Goal: Transaction & Acquisition: Purchase product/service

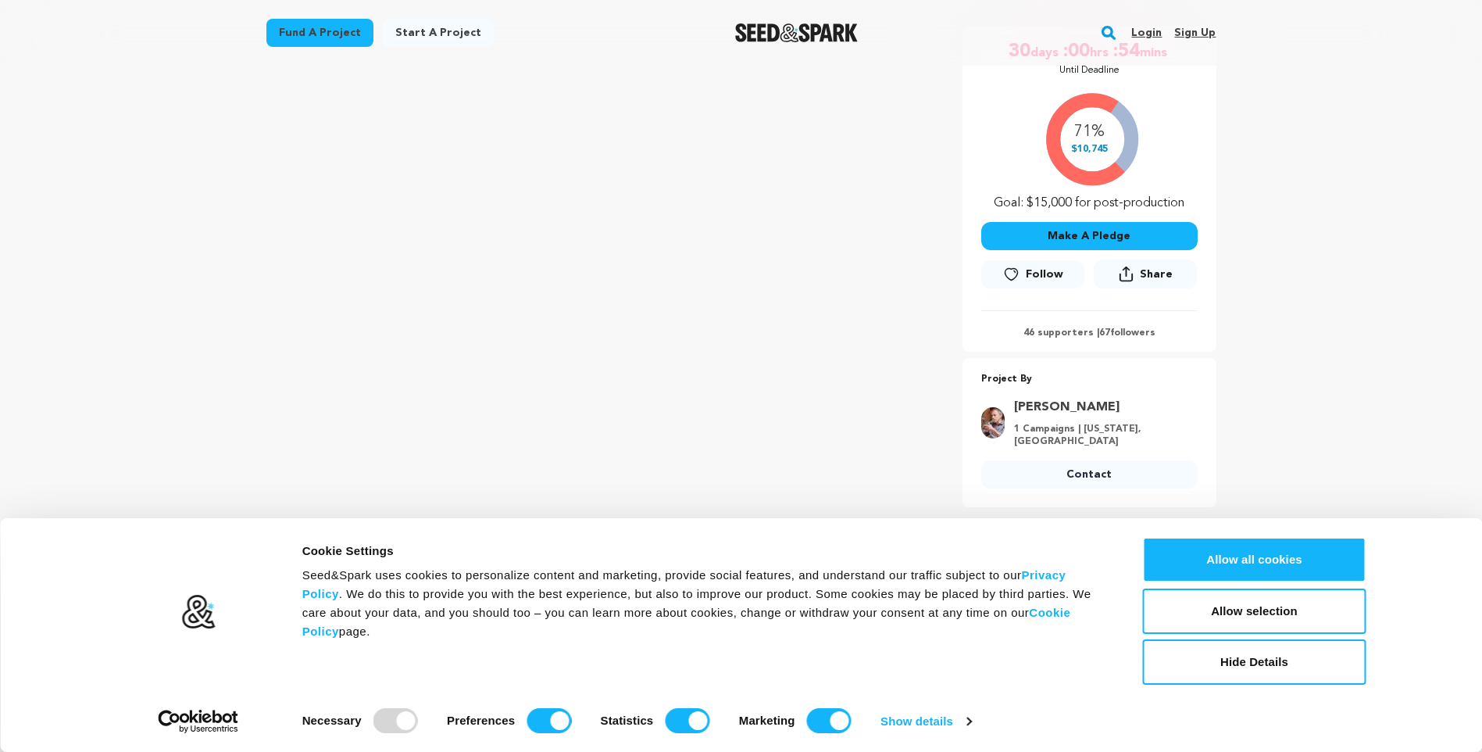
scroll to position [192, 0]
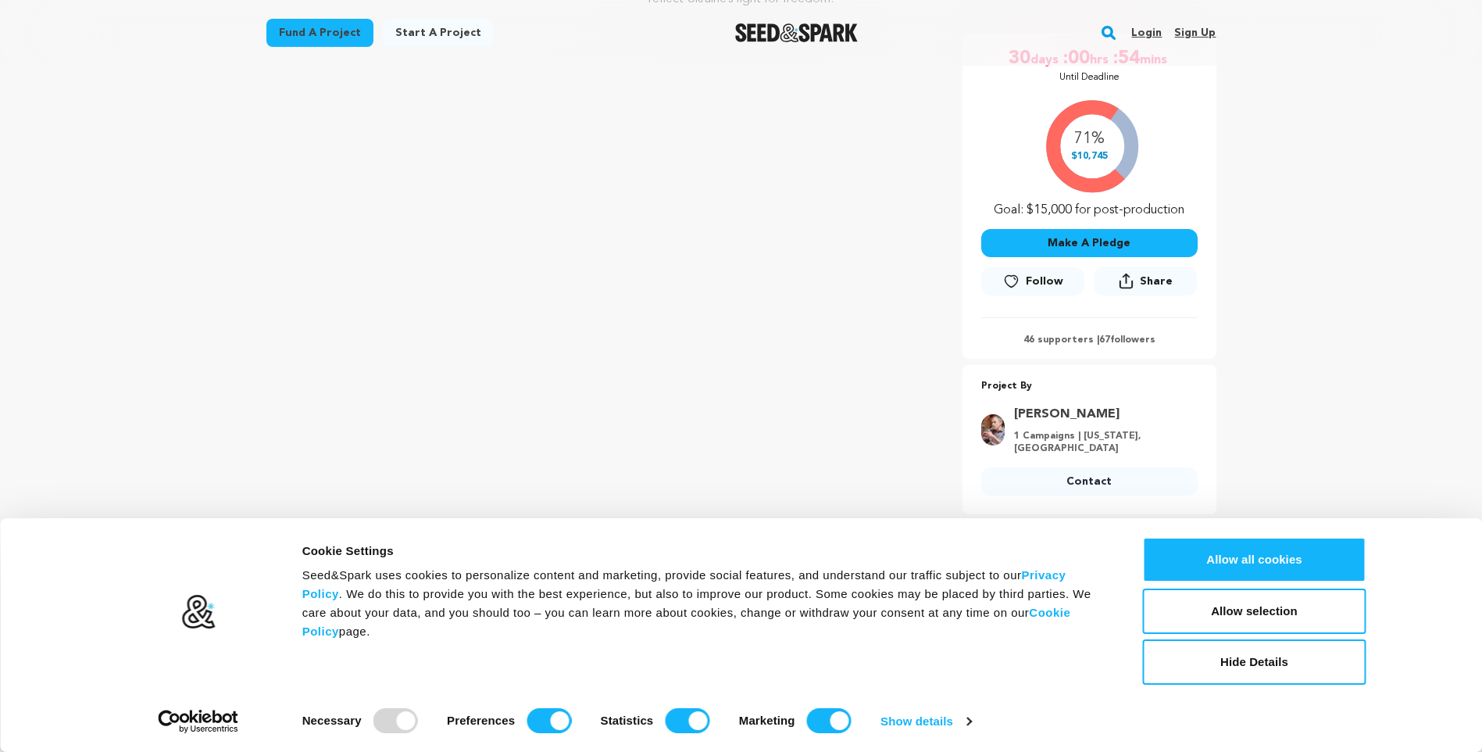
scroll to position [299, 0]
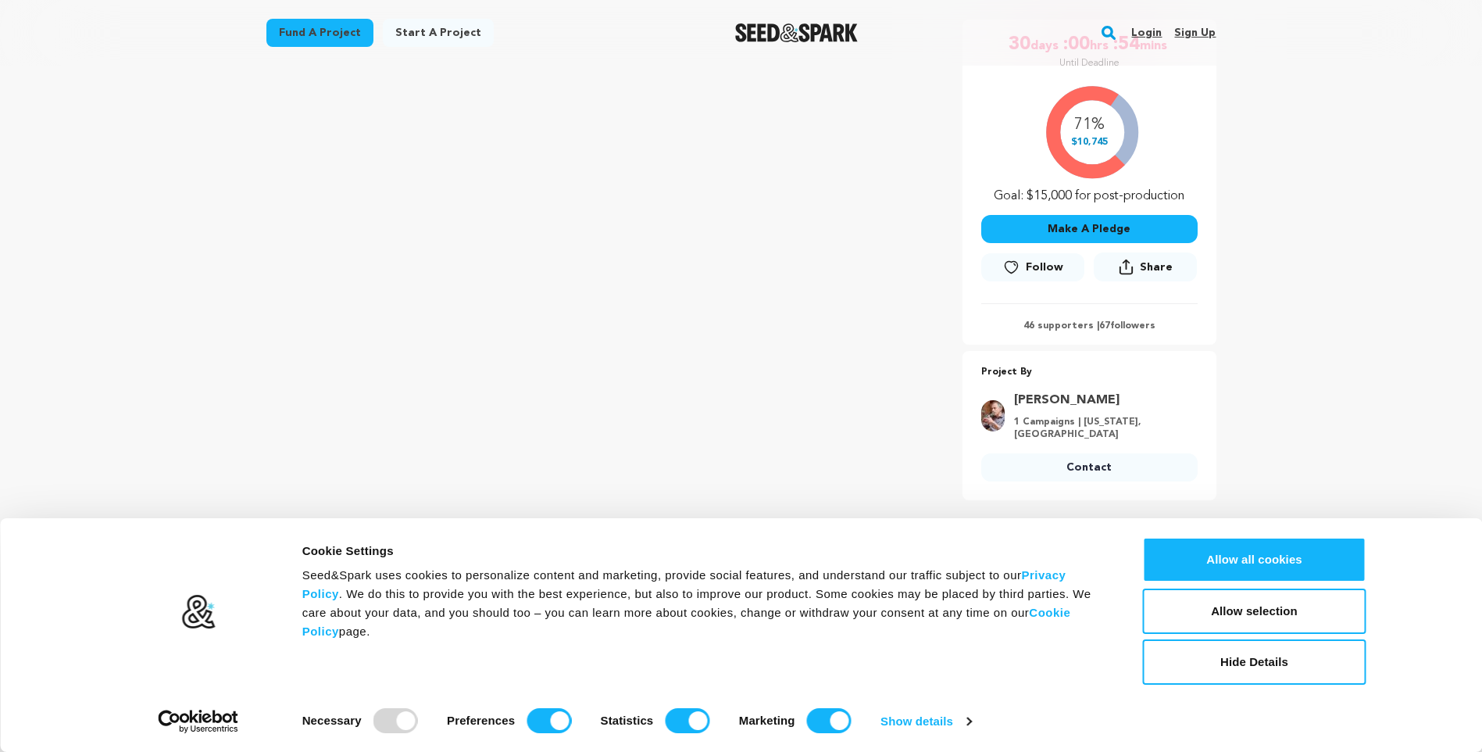
click at [1085, 228] on button "Make A Pledge" at bounding box center [1089, 229] width 216 height 28
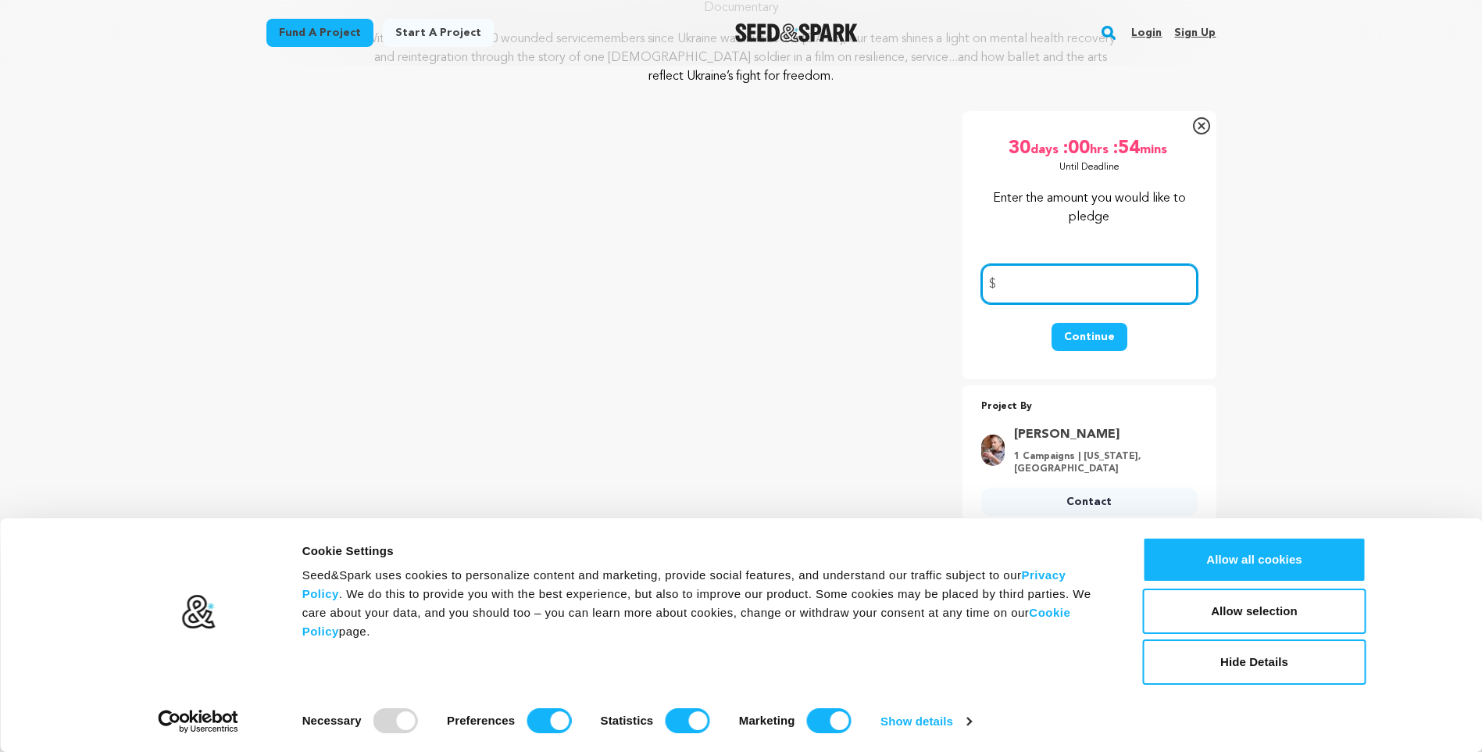
scroll to position [2, 0]
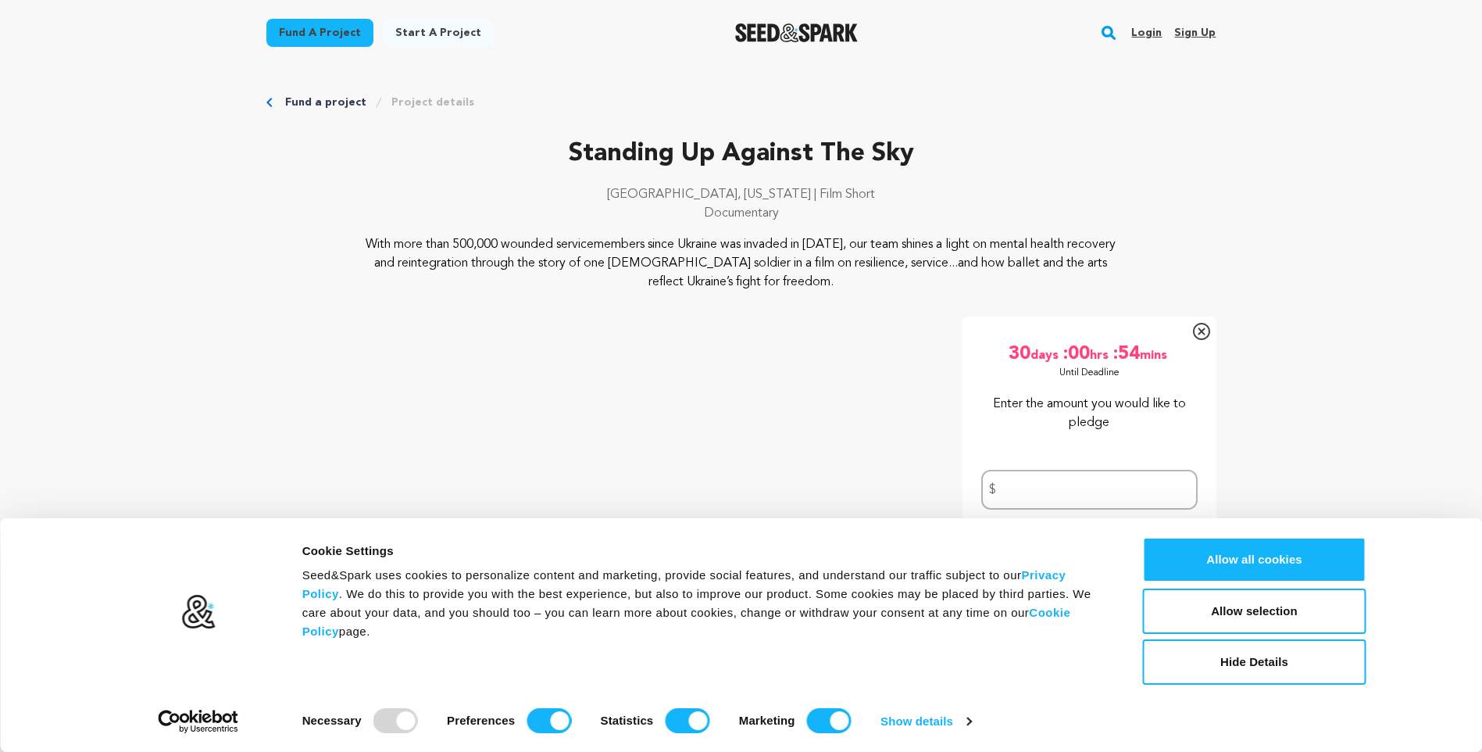
click at [1199, 327] on icon at bounding box center [1201, 331] width 17 height 17
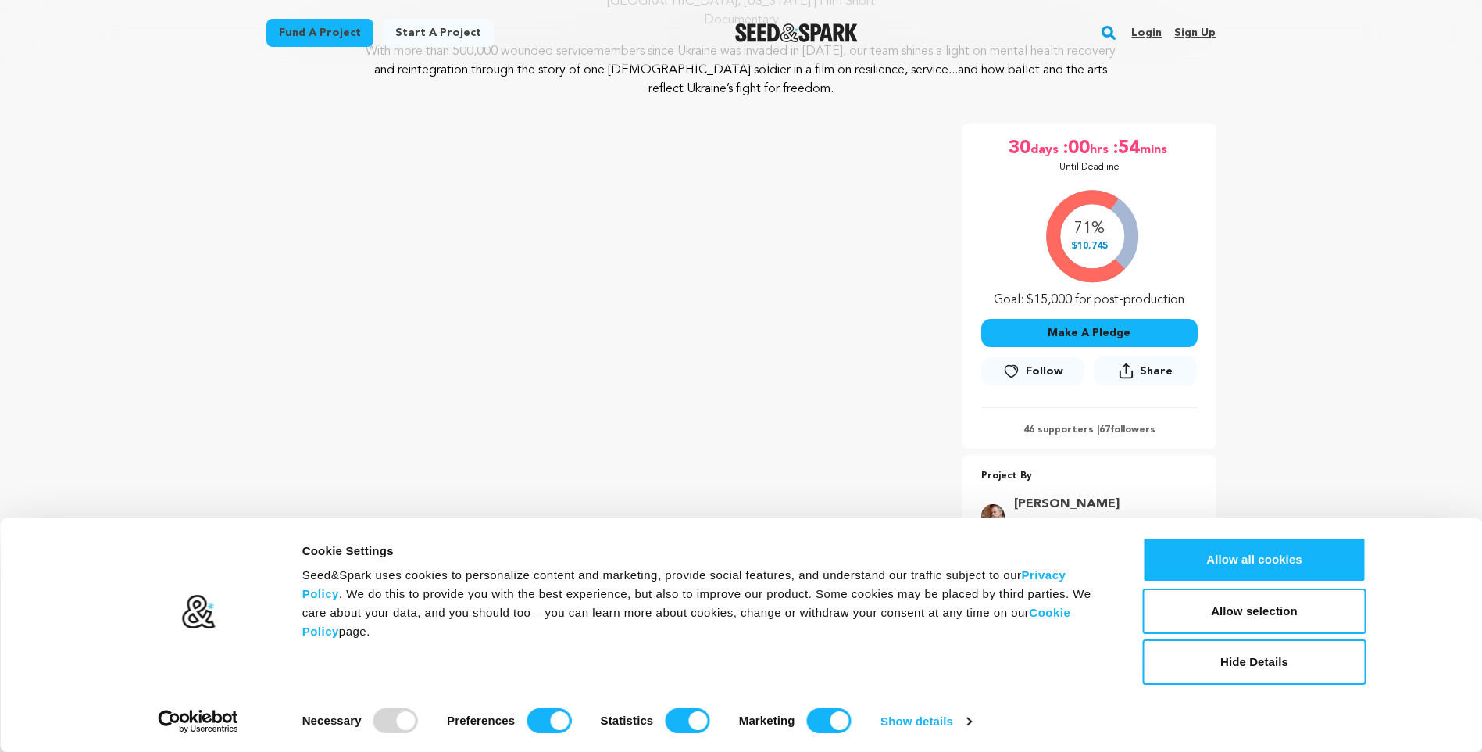
scroll to position [230, 0]
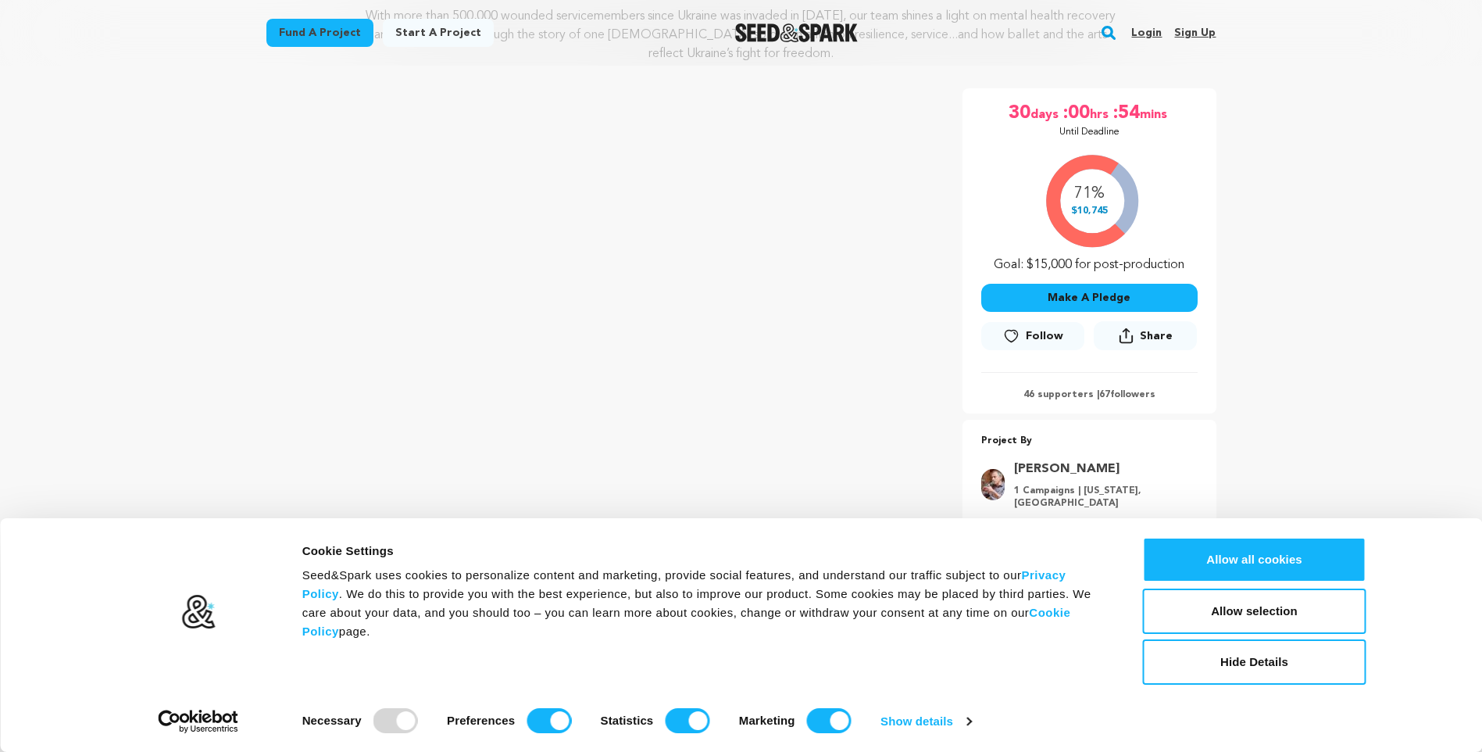
click at [1088, 297] on button "Make A Pledge" at bounding box center [1089, 298] width 216 height 28
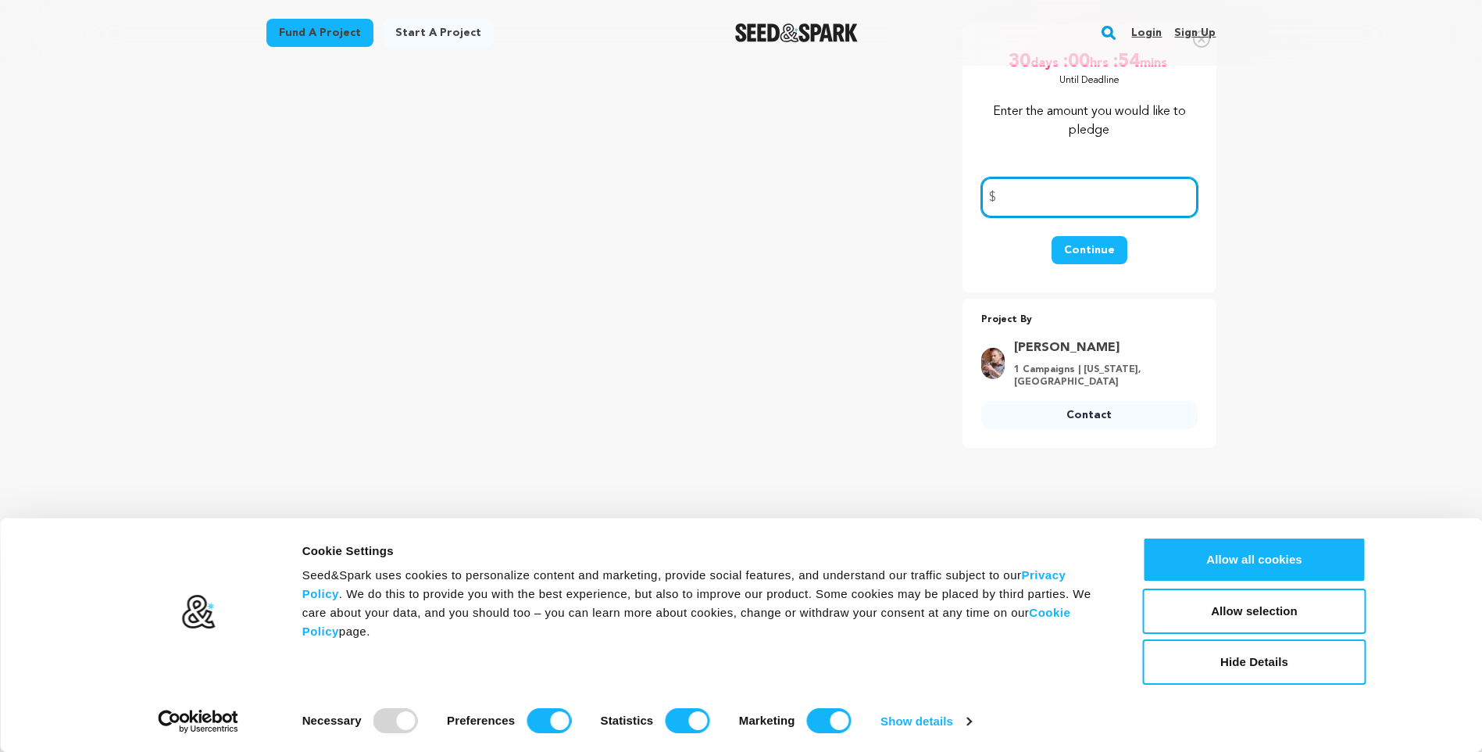
scroll to position [0, 0]
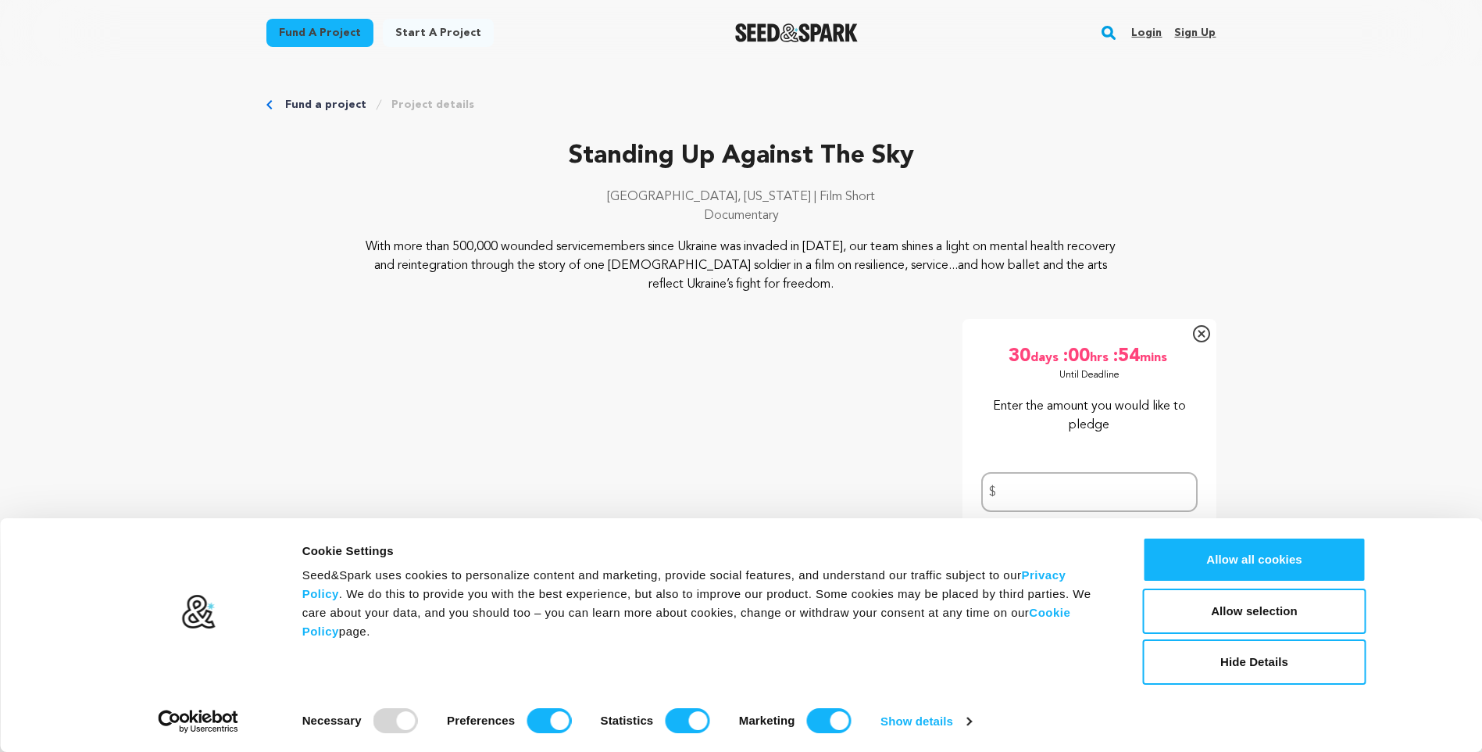
click at [1202, 333] on icon at bounding box center [1201, 333] width 7 height 7
